Goal: Task Accomplishment & Management: Manage account settings

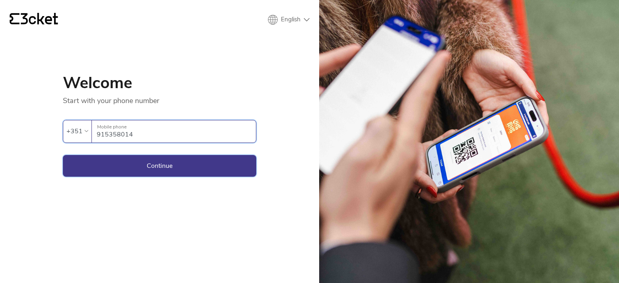
type input "915358014"
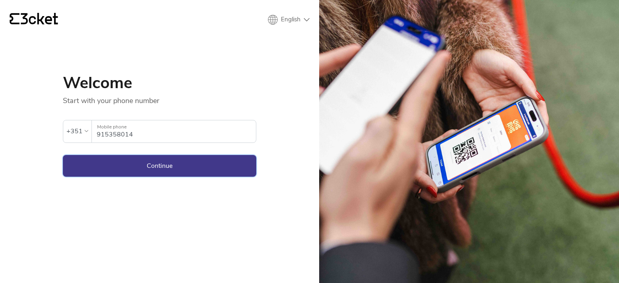
click at [118, 157] on button "Continue" at bounding box center [159, 166] width 193 height 22
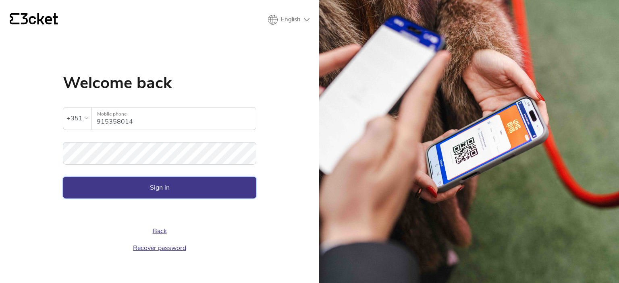
click at [133, 187] on button "Sign in" at bounding box center [159, 188] width 193 height 22
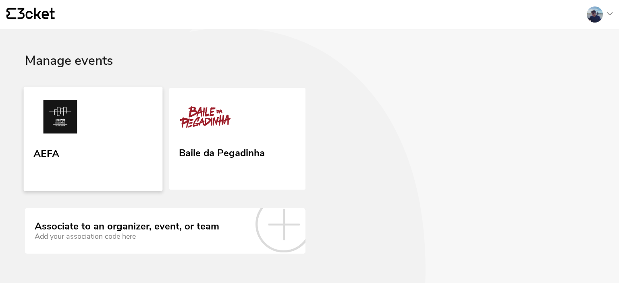
click at [106, 141] on link "AEFA" at bounding box center [93, 139] width 139 height 104
